Goal: Find specific page/section: Find specific page/section

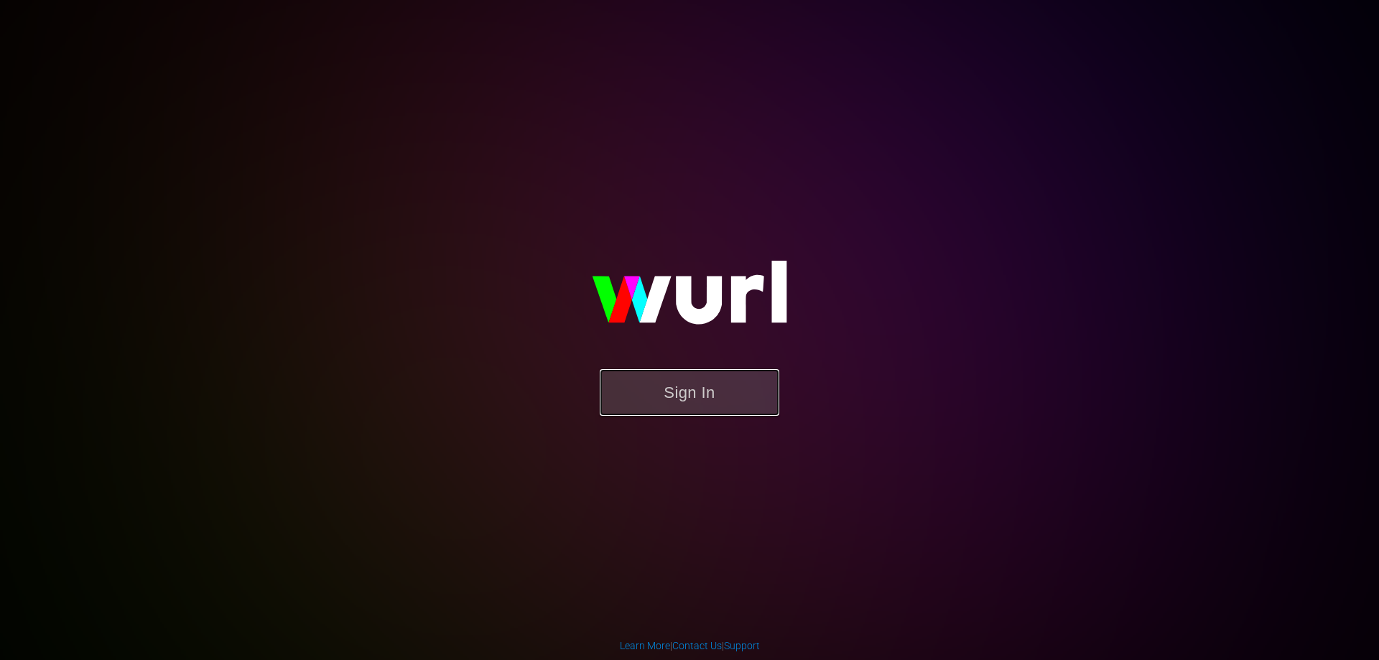
click at [720, 403] on button "Sign In" at bounding box center [690, 392] width 180 height 47
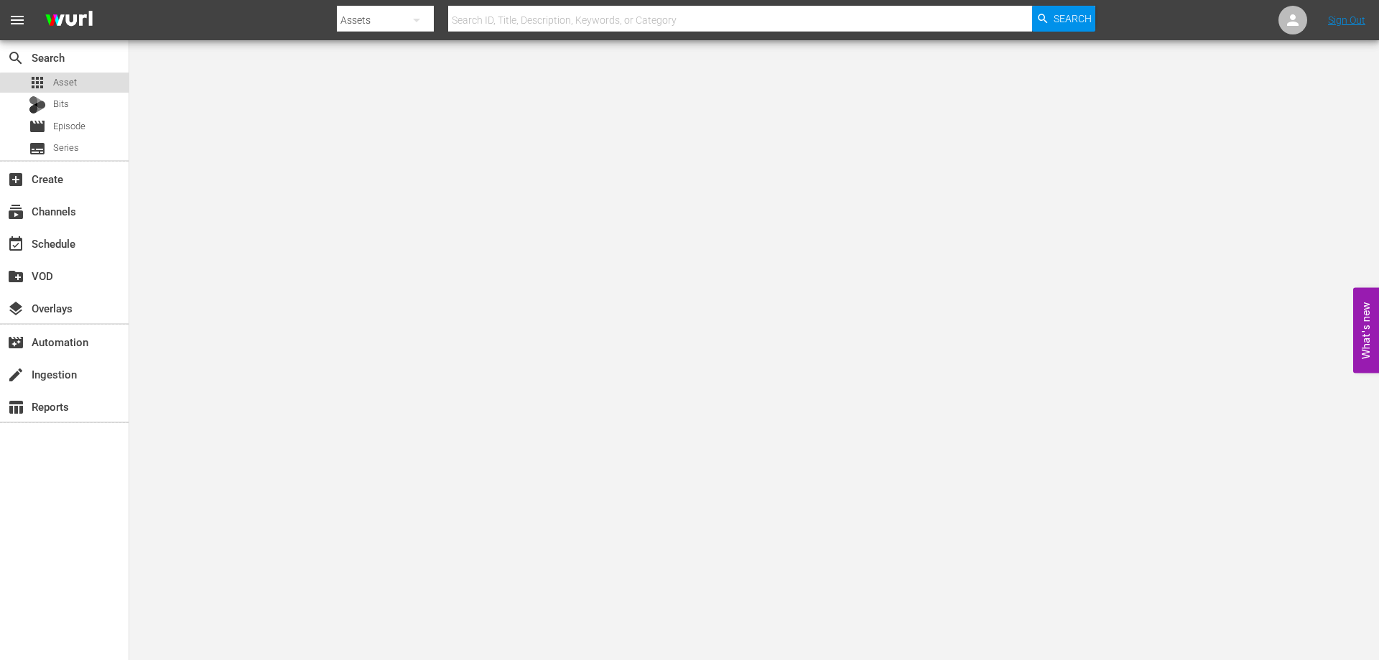
click at [75, 92] on div "apps Asset" at bounding box center [53, 83] width 48 height 20
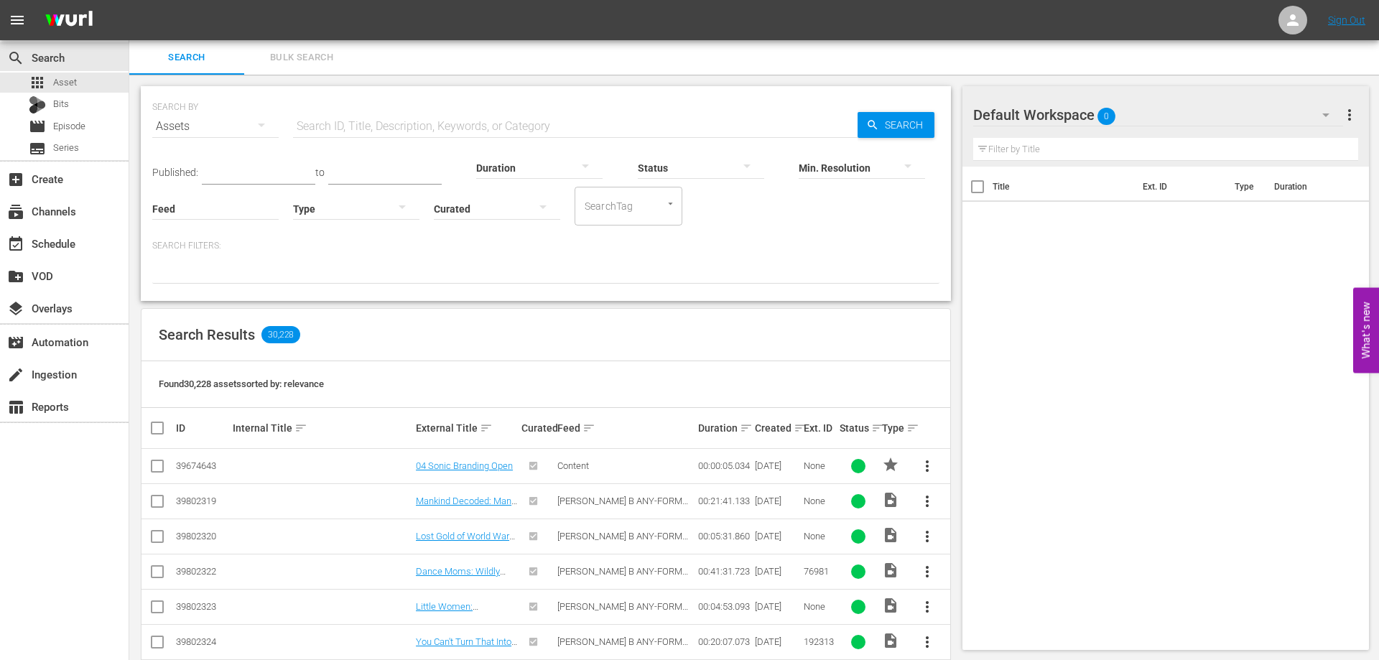
click at [559, 165] on div at bounding box center [539, 167] width 126 height 40
click at [567, 414] on div "Clips (<5min)" at bounding box center [548, 418] width 126 height 23
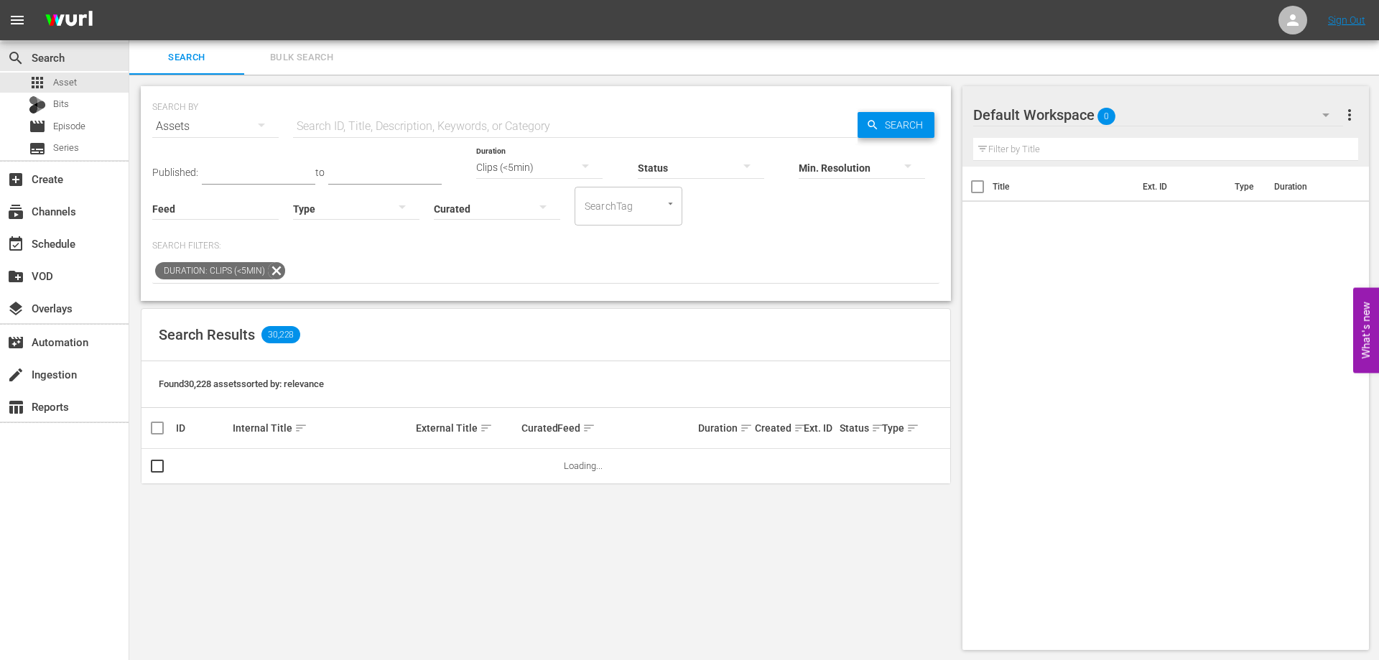
click at [893, 121] on span "Search" at bounding box center [906, 125] width 55 height 26
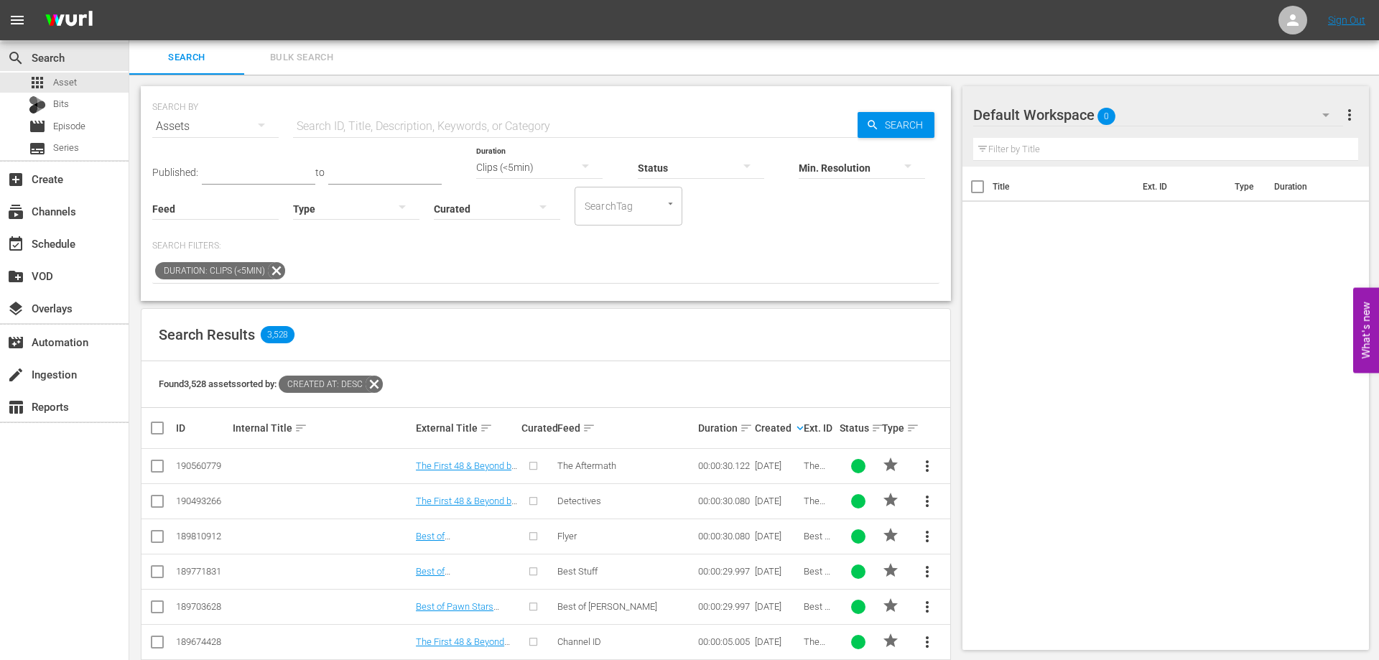
click at [575, 127] on input "text" at bounding box center [575, 126] width 565 height 34
type input "a"
type input "pawn"
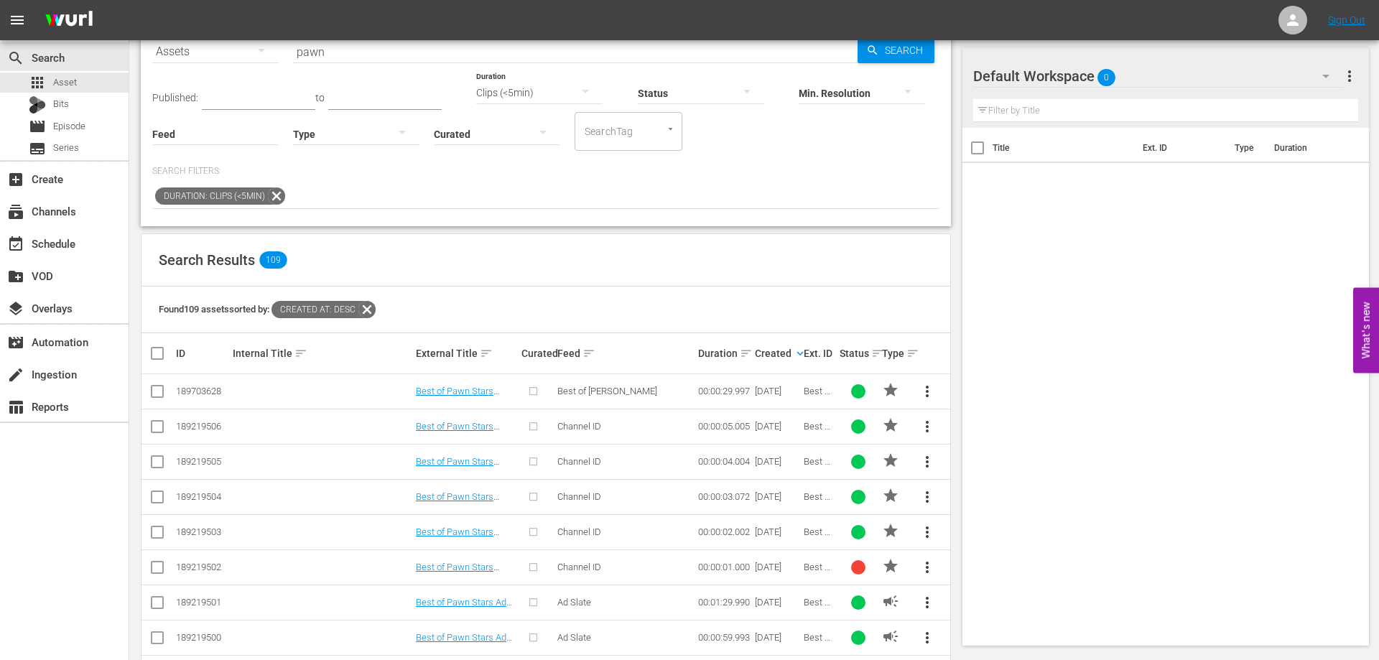
scroll to position [148, 0]
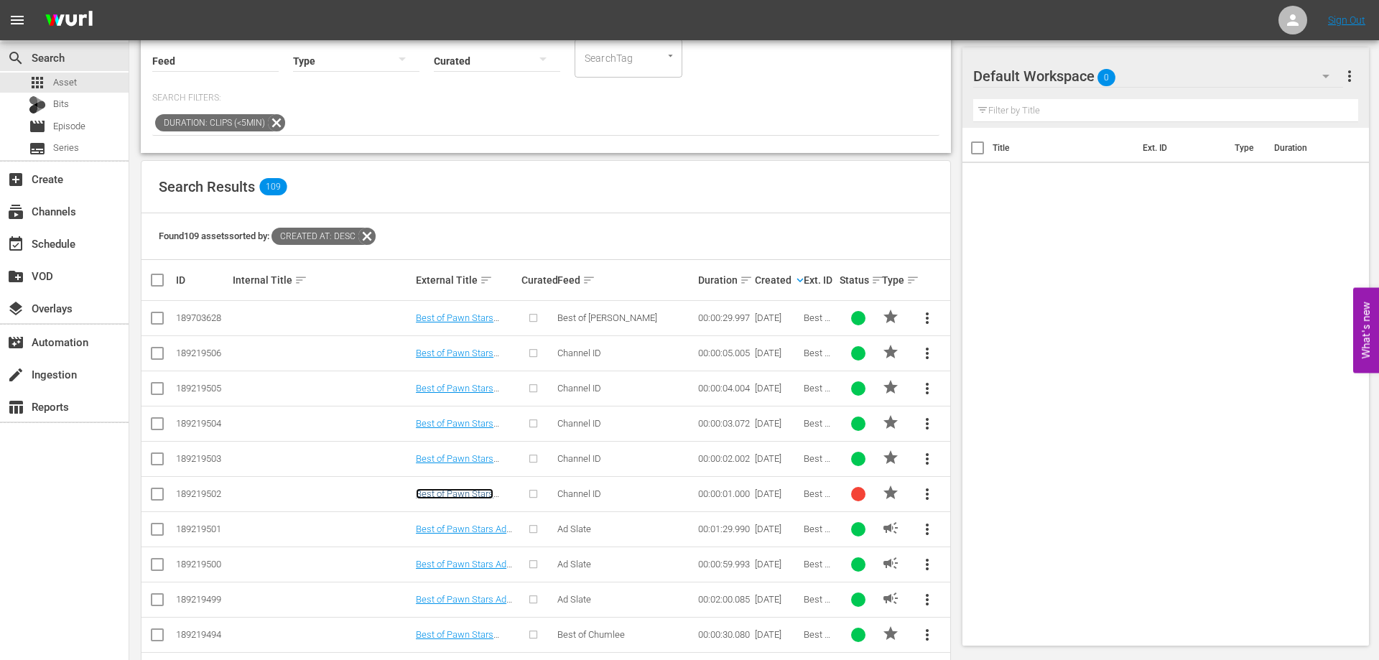
click at [483, 491] on link "Best of Pawn Stars Channel ID 1" at bounding box center [455, 499] width 78 height 22
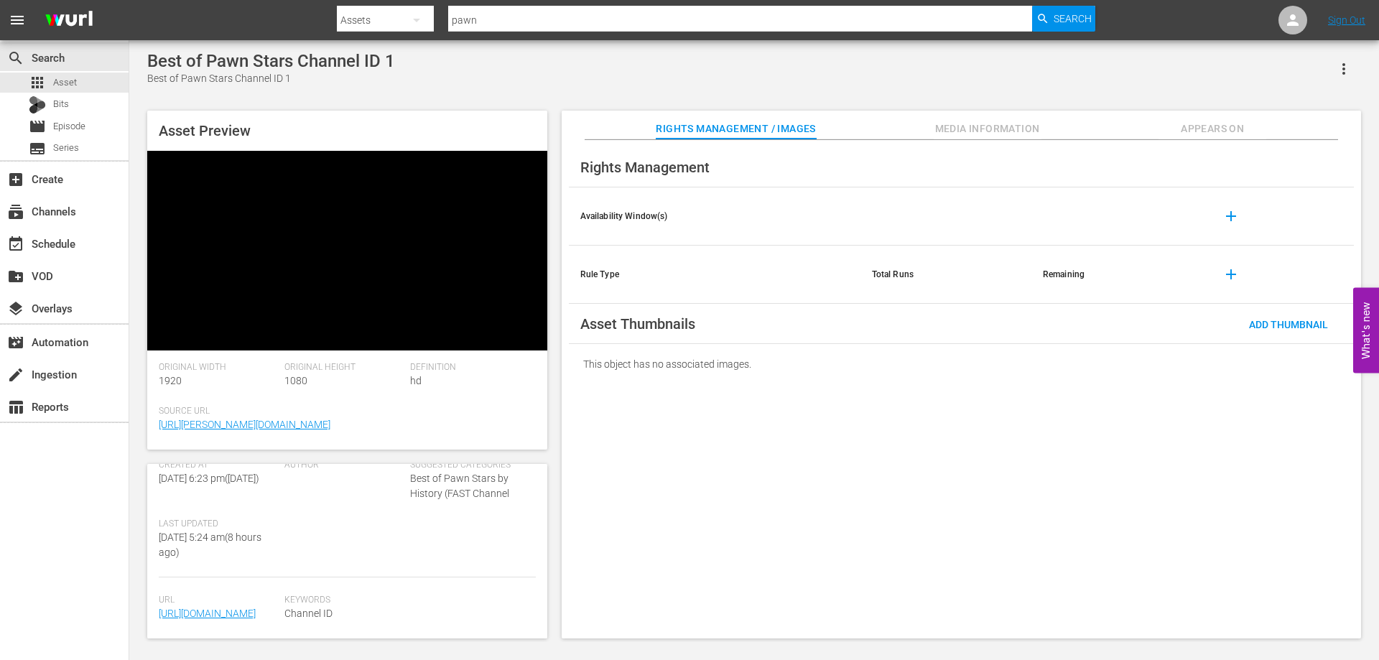
scroll to position [281, 0]
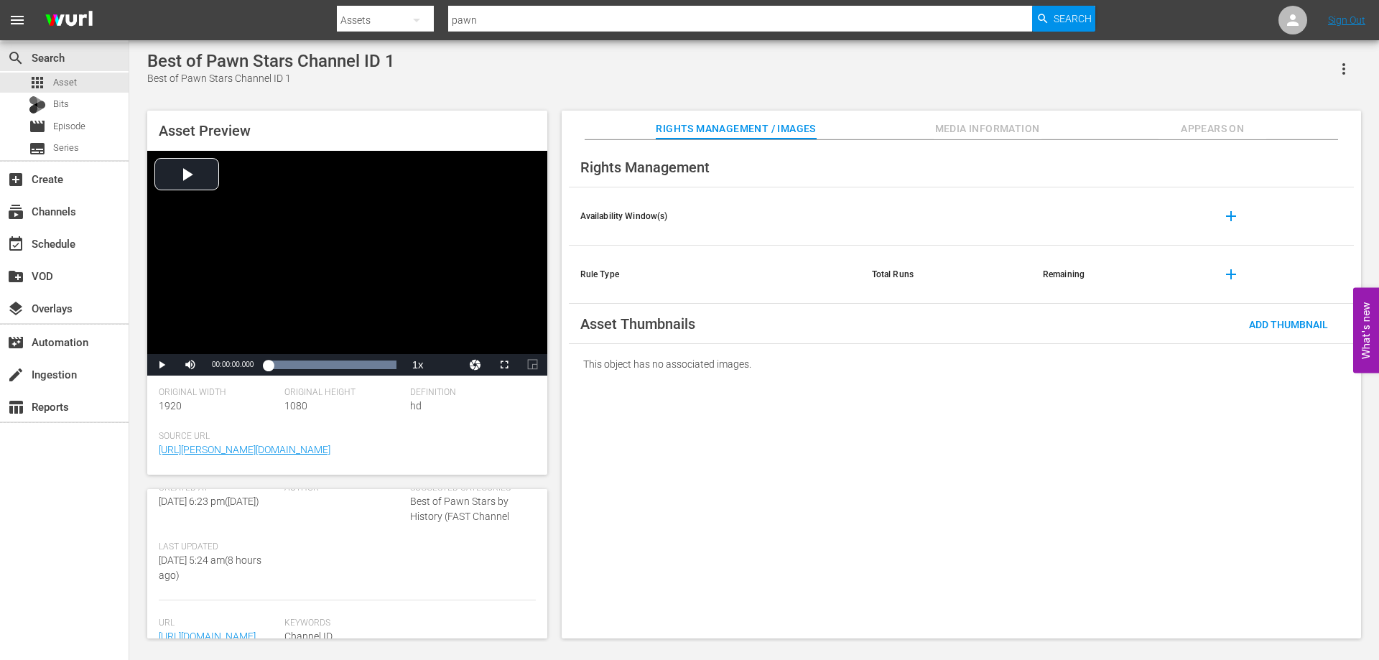
click at [1210, 531] on div "Rights Management Availability Window(s) add Rule Type Total Runs Remaining add…" at bounding box center [961, 389] width 799 height 499
click at [357, 242] on div "Video Player" at bounding box center [347, 252] width 400 height 203
click at [162, 365] on span "Video Player" at bounding box center [162, 365] width 0 height 0
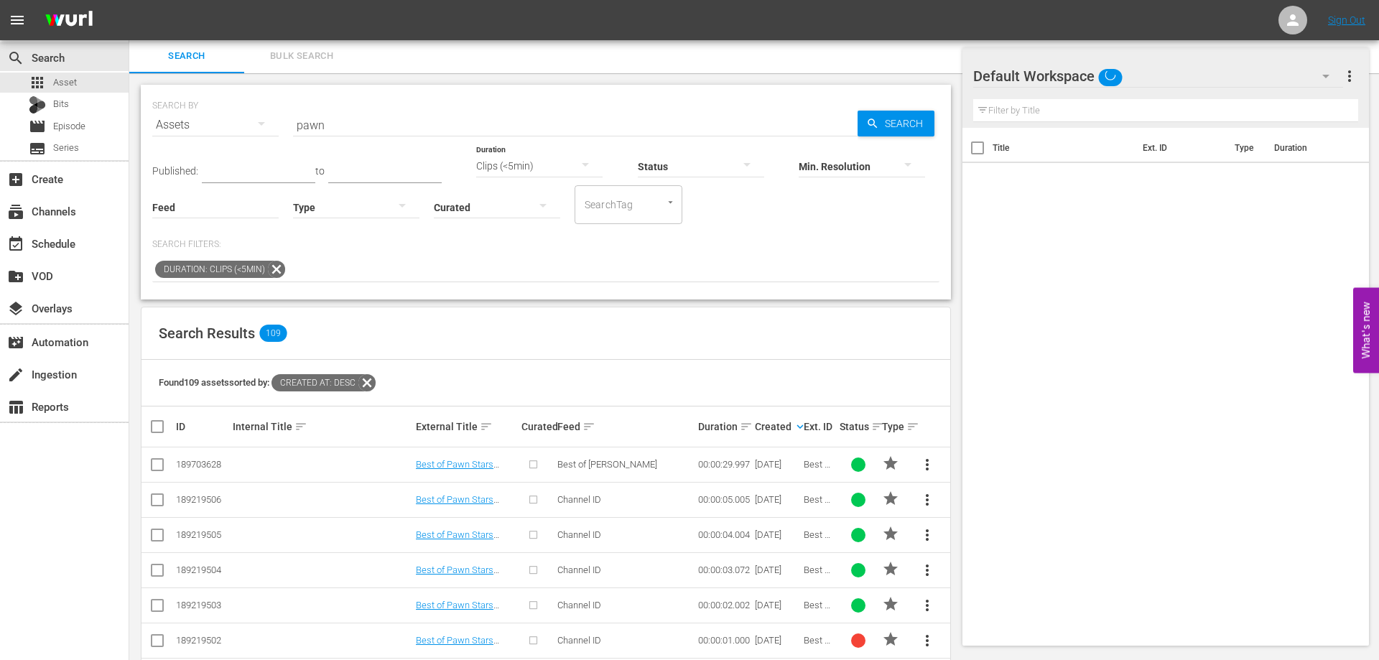
scroll to position [148, 0]
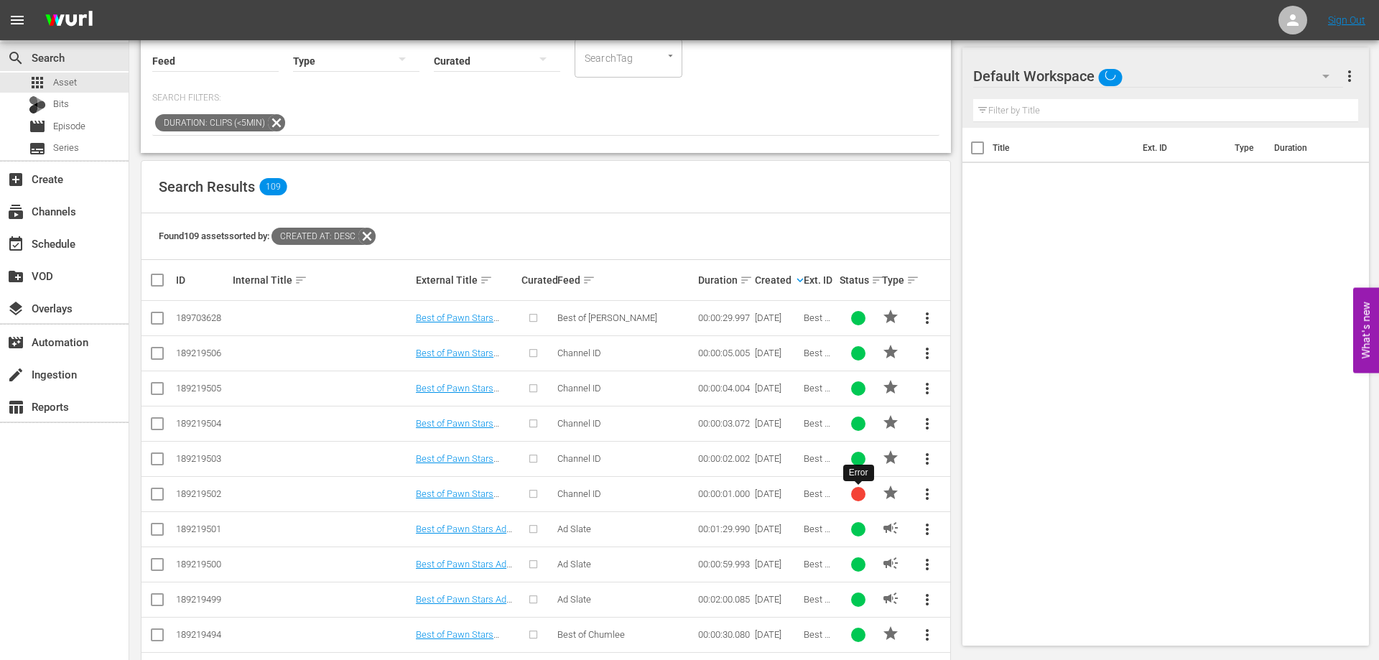
click at [859, 495] on div at bounding box center [858, 494] width 14 height 14
click at [455, 491] on link "Best of Pawn Stars Channel ID 1" at bounding box center [455, 499] width 78 height 22
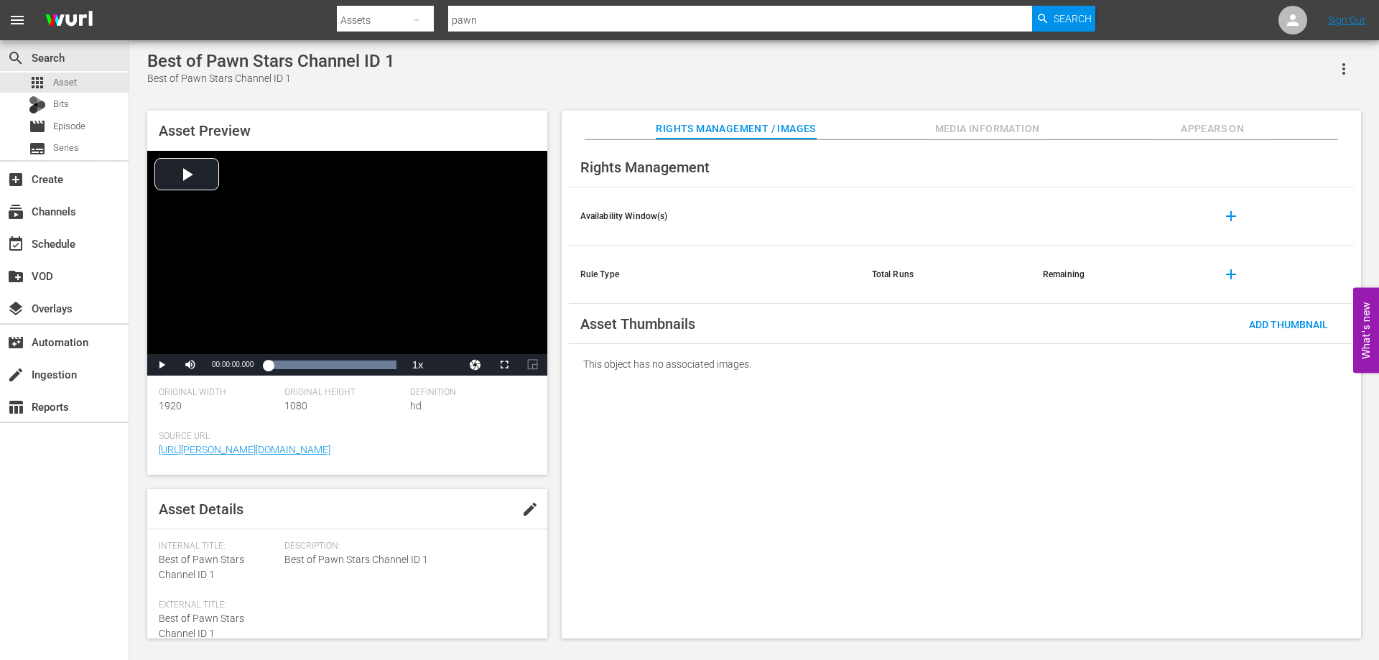
click at [1030, 121] on span "Media Information" at bounding box center [988, 129] width 108 height 18
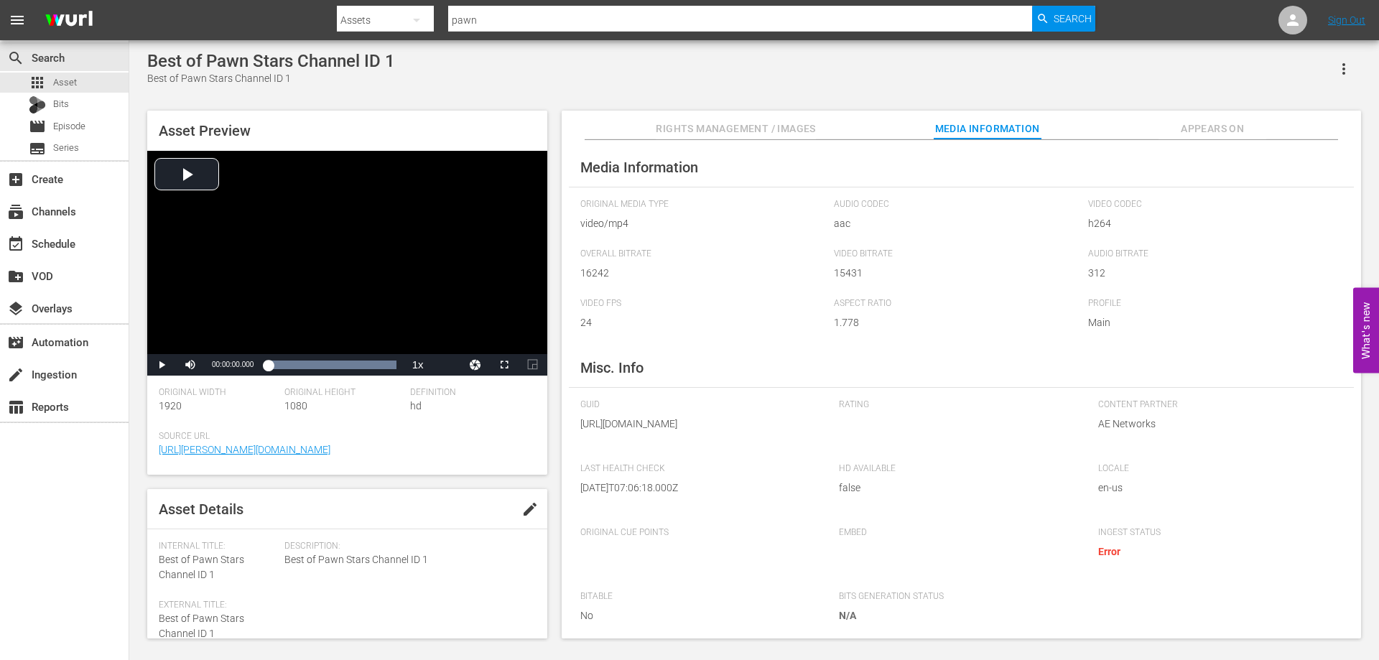
click at [1319, 228] on span "h264" at bounding box center [1211, 223] width 247 height 15
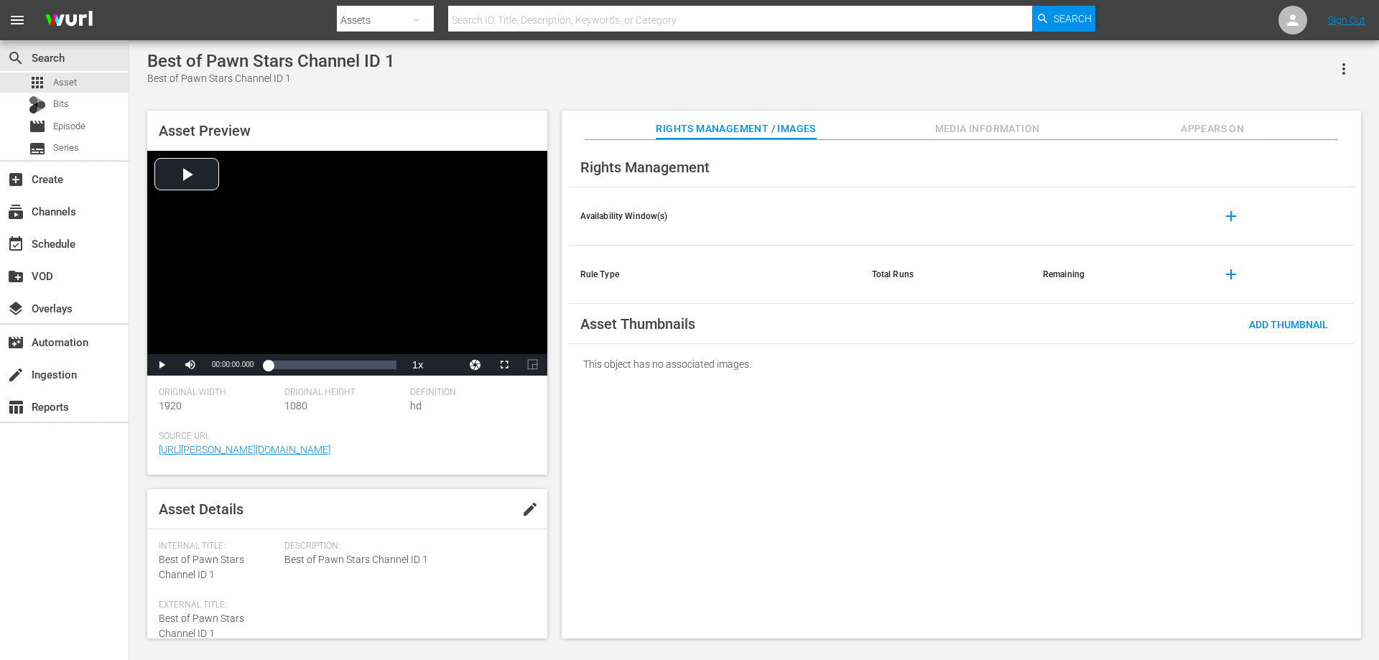
click at [967, 128] on span "Media Information" at bounding box center [988, 129] width 108 height 18
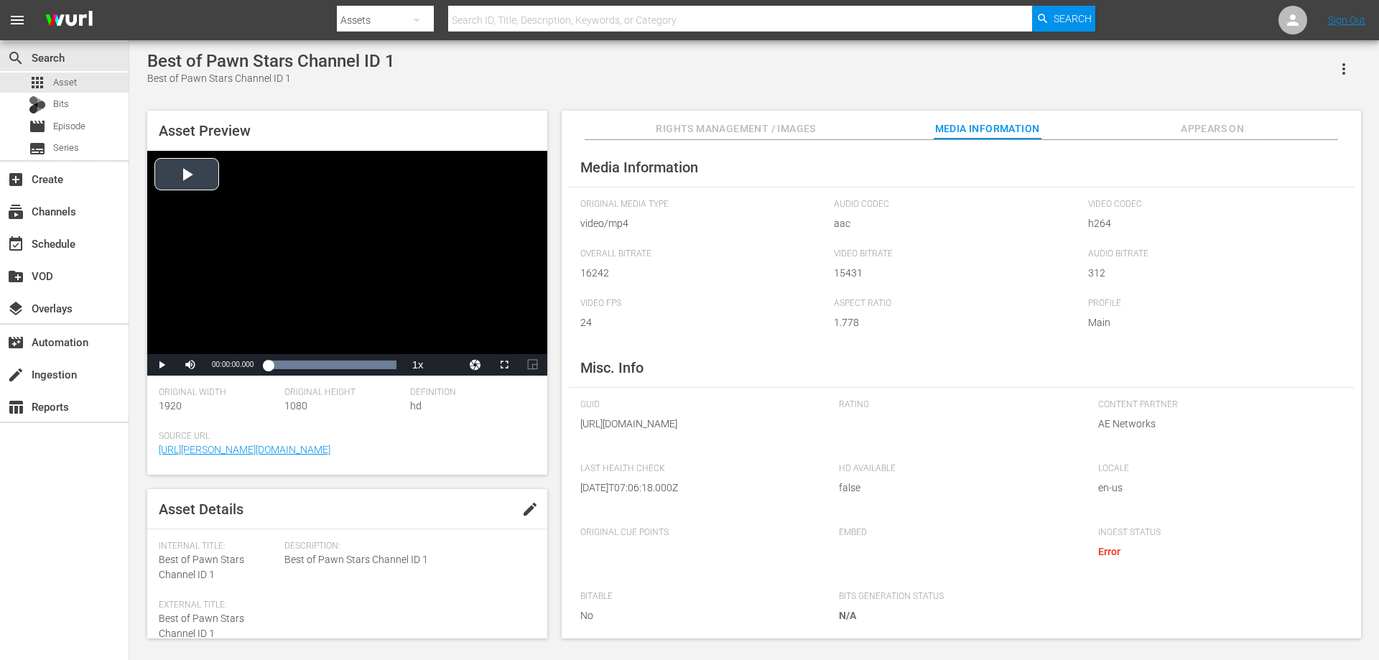
click at [254, 244] on div "Video Player" at bounding box center [347, 252] width 400 height 203
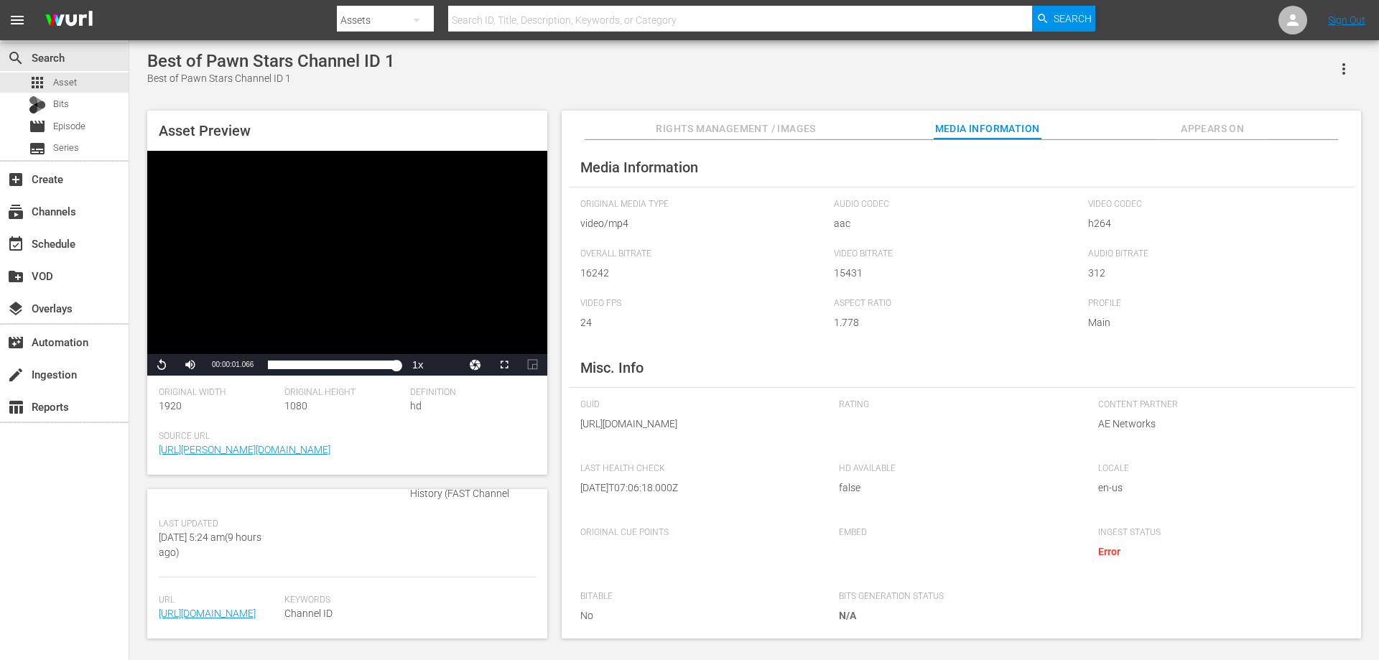
scroll to position [306, 0]
